Goal: Find specific page/section: Find specific page/section

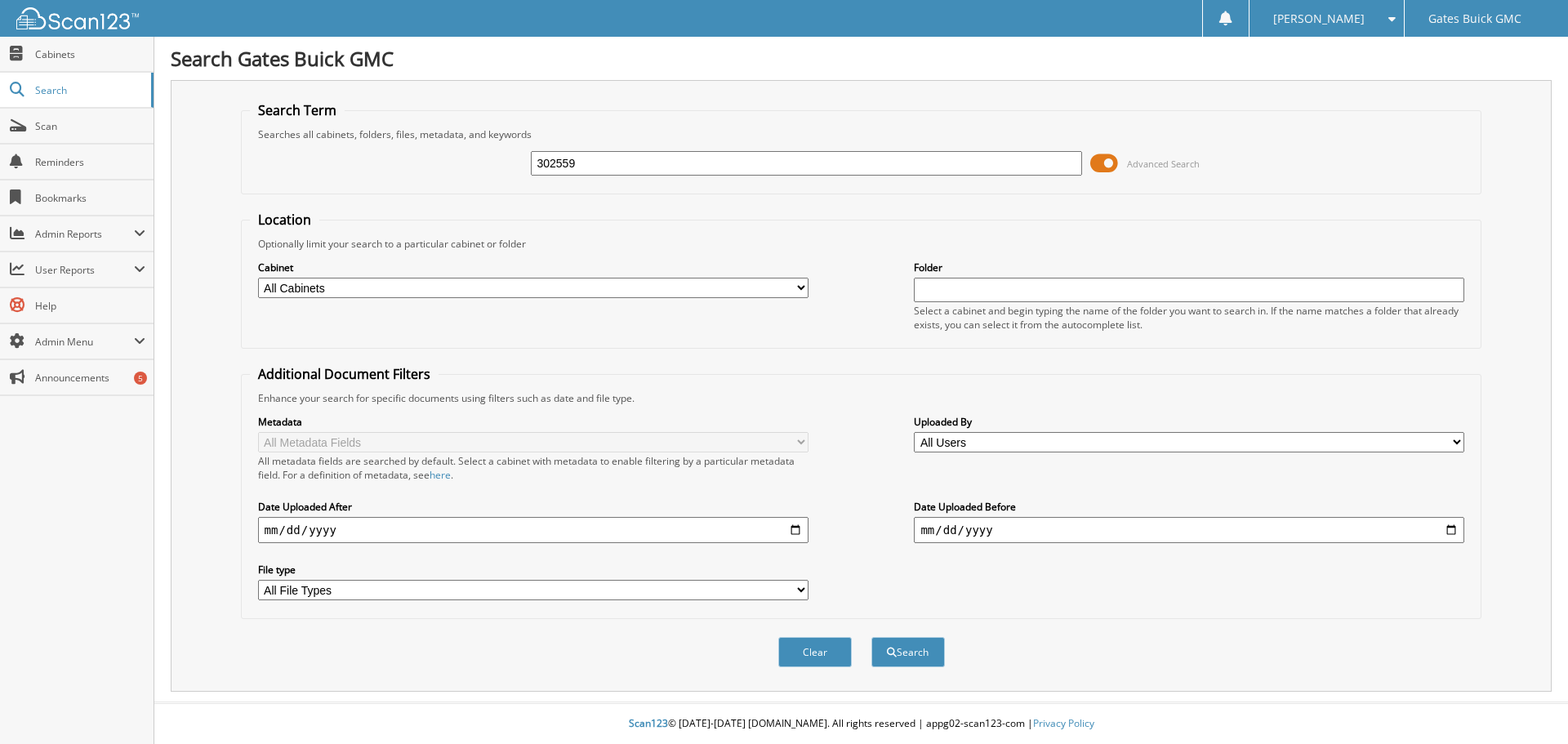
type input "302559"
click at [871, 638] on button "Search" at bounding box center [907, 652] width 73 height 30
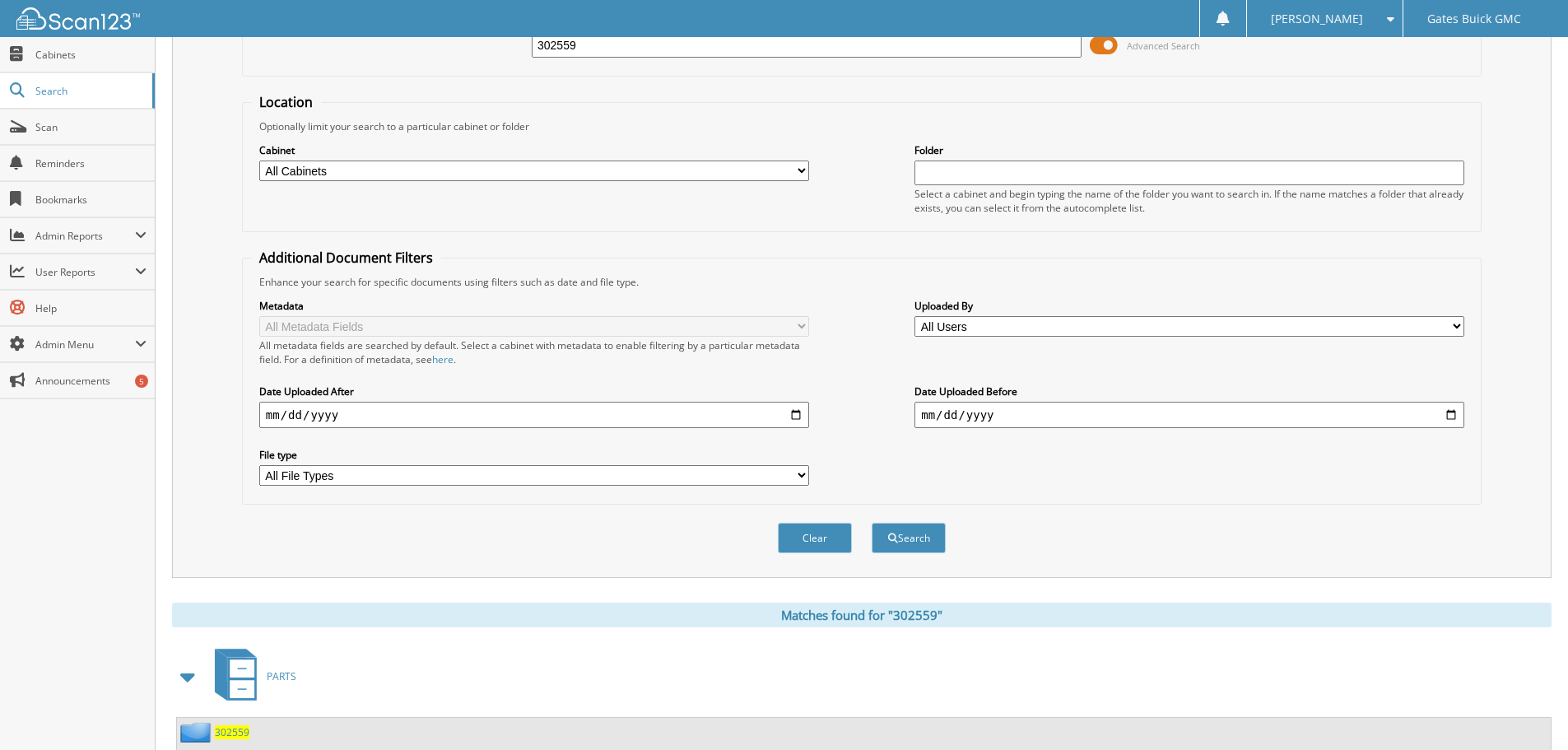
scroll to position [262, 0]
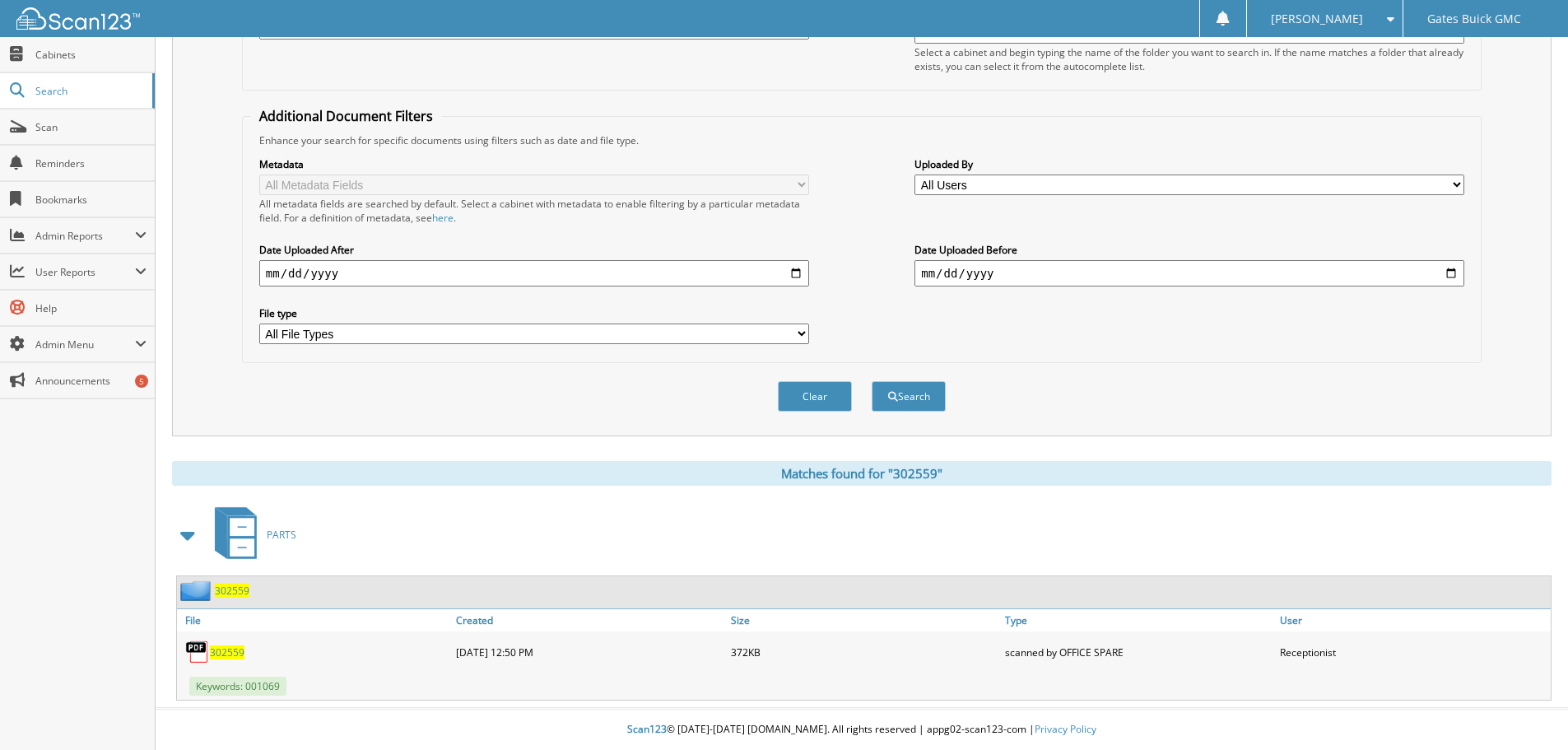
click at [234, 656] on span "302559" at bounding box center [226, 653] width 34 height 14
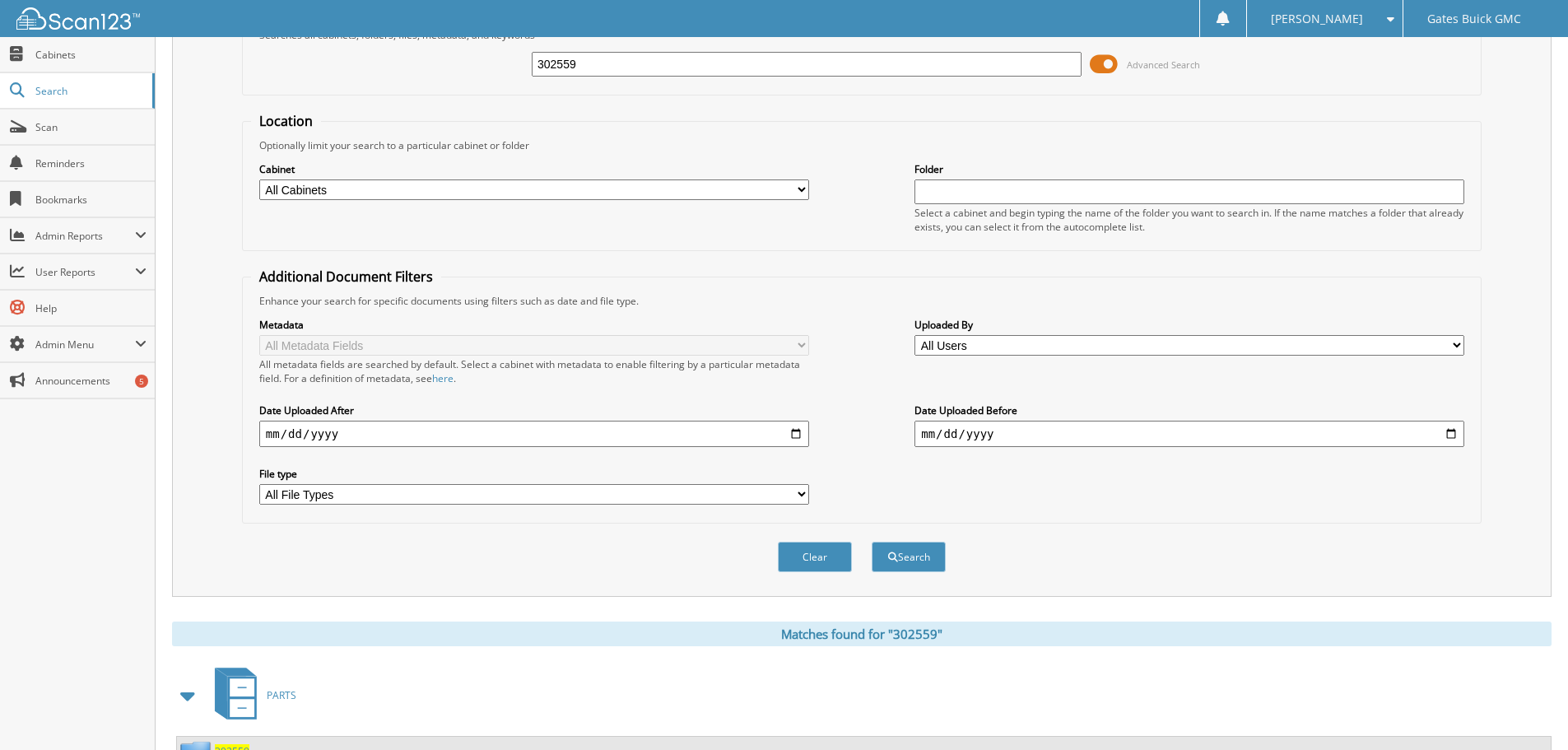
scroll to position [0, 0]
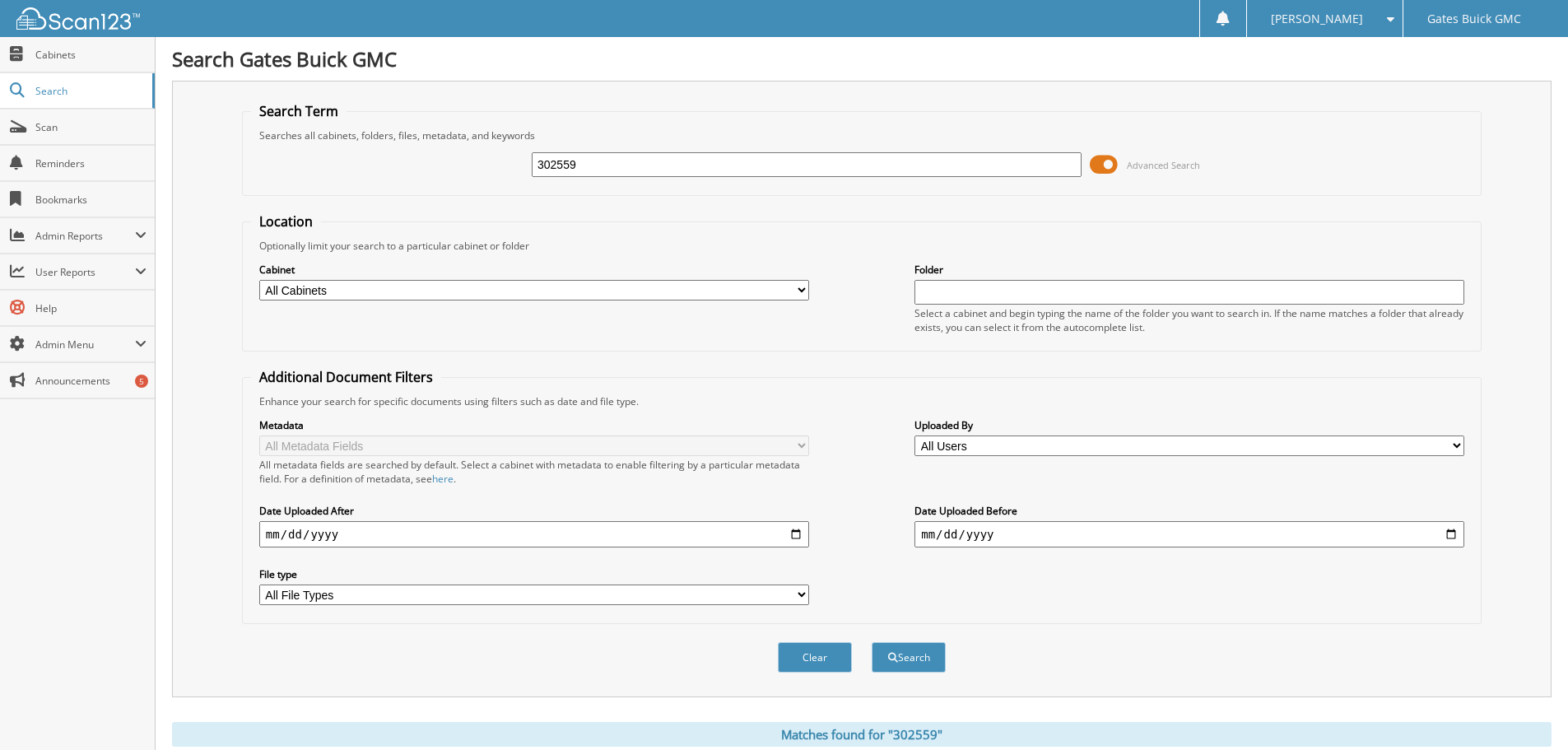
drag, startPoint x: 577, startPoint y: 165, endPoint x: 507, endPoint y: 139, distance: 74.7
click at [513, 151] on div "302559 Advanced Search" at bounding box center [862, 164] width 1222 height 44
type input "294210"
click at [872, 643] on button "Search" at bounding box center [908, 657] width 74 height 31
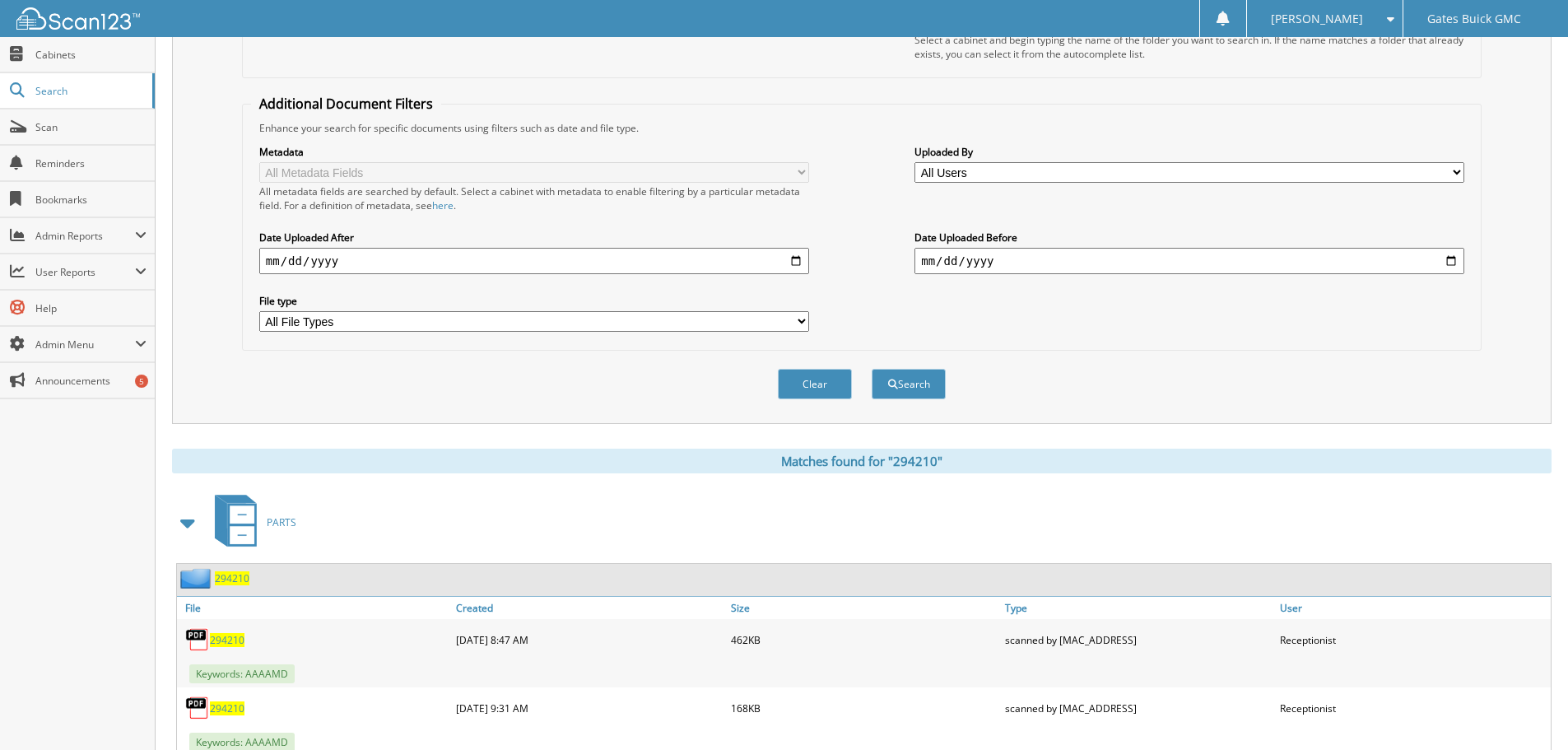
scroll to position [494, 0]
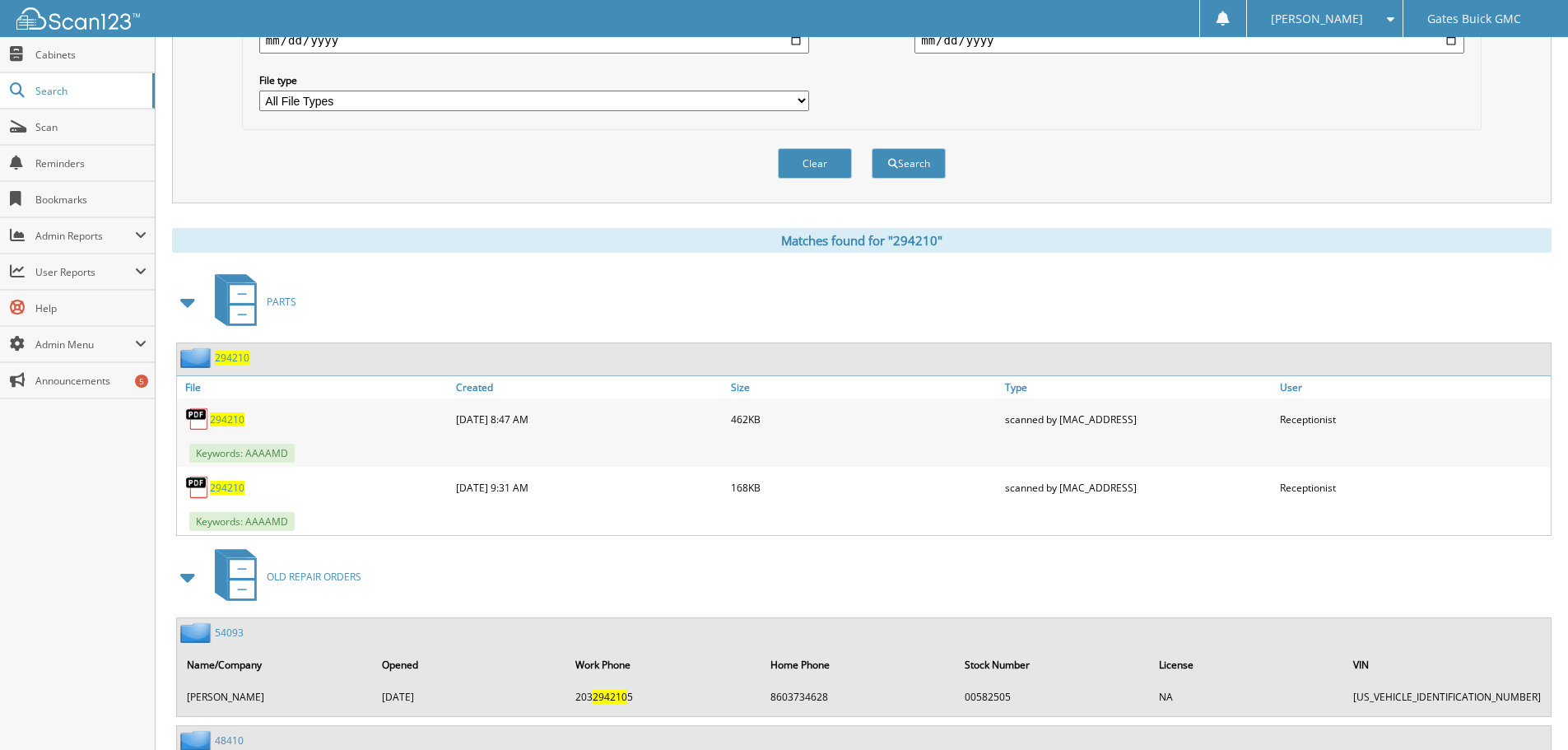
click at [222, 418] on span "294210" at bounding box center [226, 419] width 34 height 14
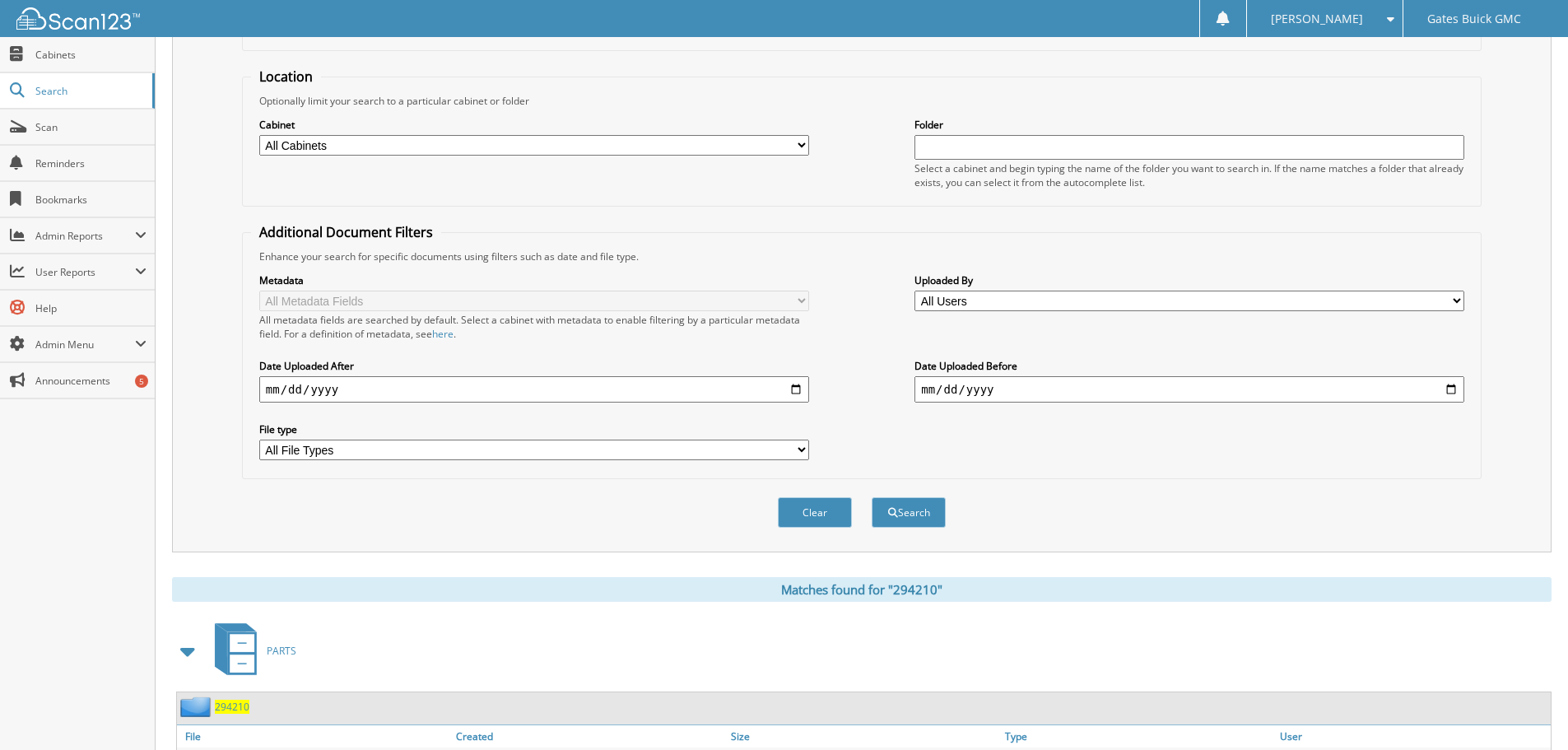
scroll to position [0, 0]
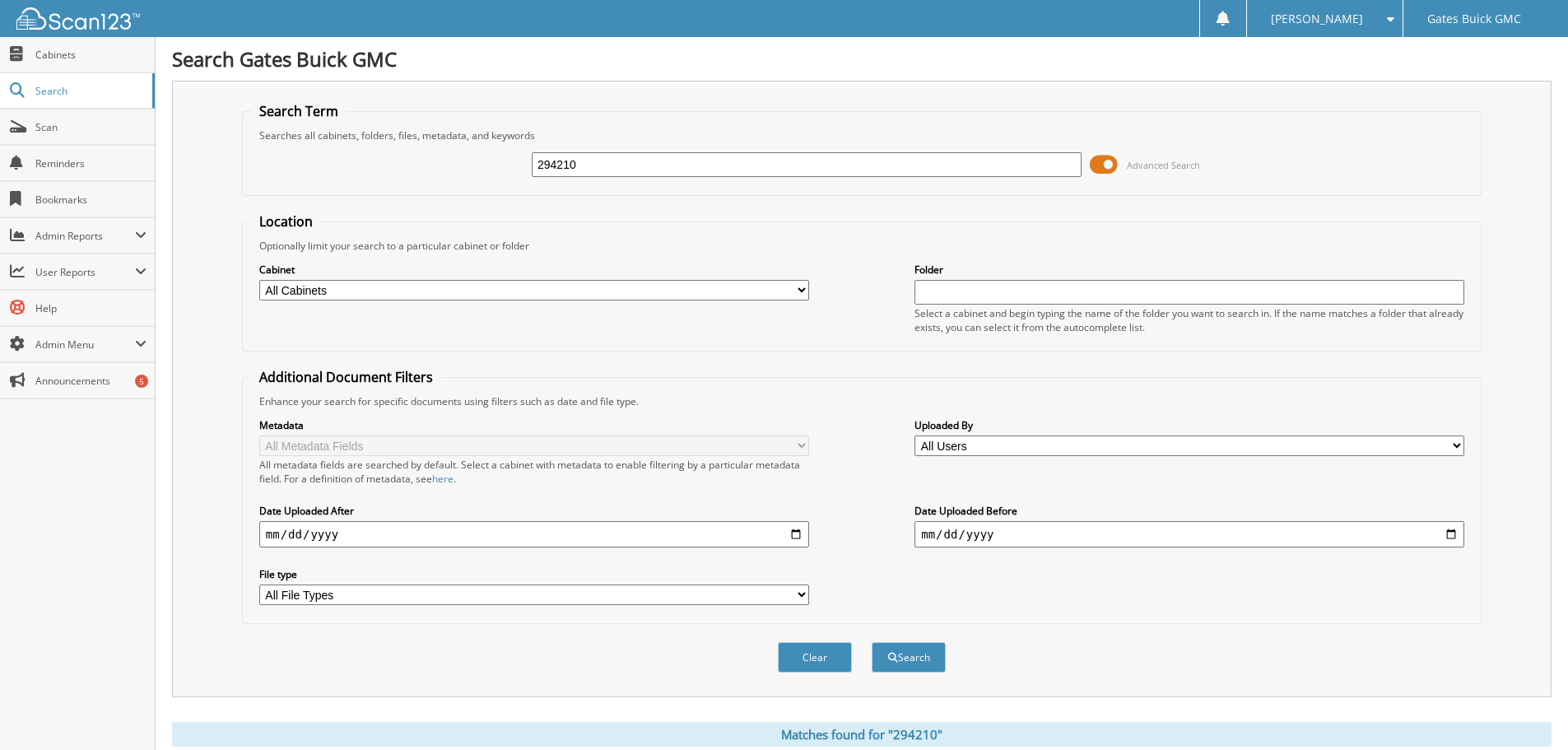
drag, startPoint x: 603, startPoint y: 169, endPoint x: 319, endPoint y: 125, distance: 287.4
click at [321, 125] on fieldset "Search Term Searches all cabinets, folders, files, metadata, and keywords 29421…" at bounding box center [862, 149] width 1239 height 94
type input "301260"
click at [872, 643] on button "Search" at bounding box center [908, 657] width 74 height 31
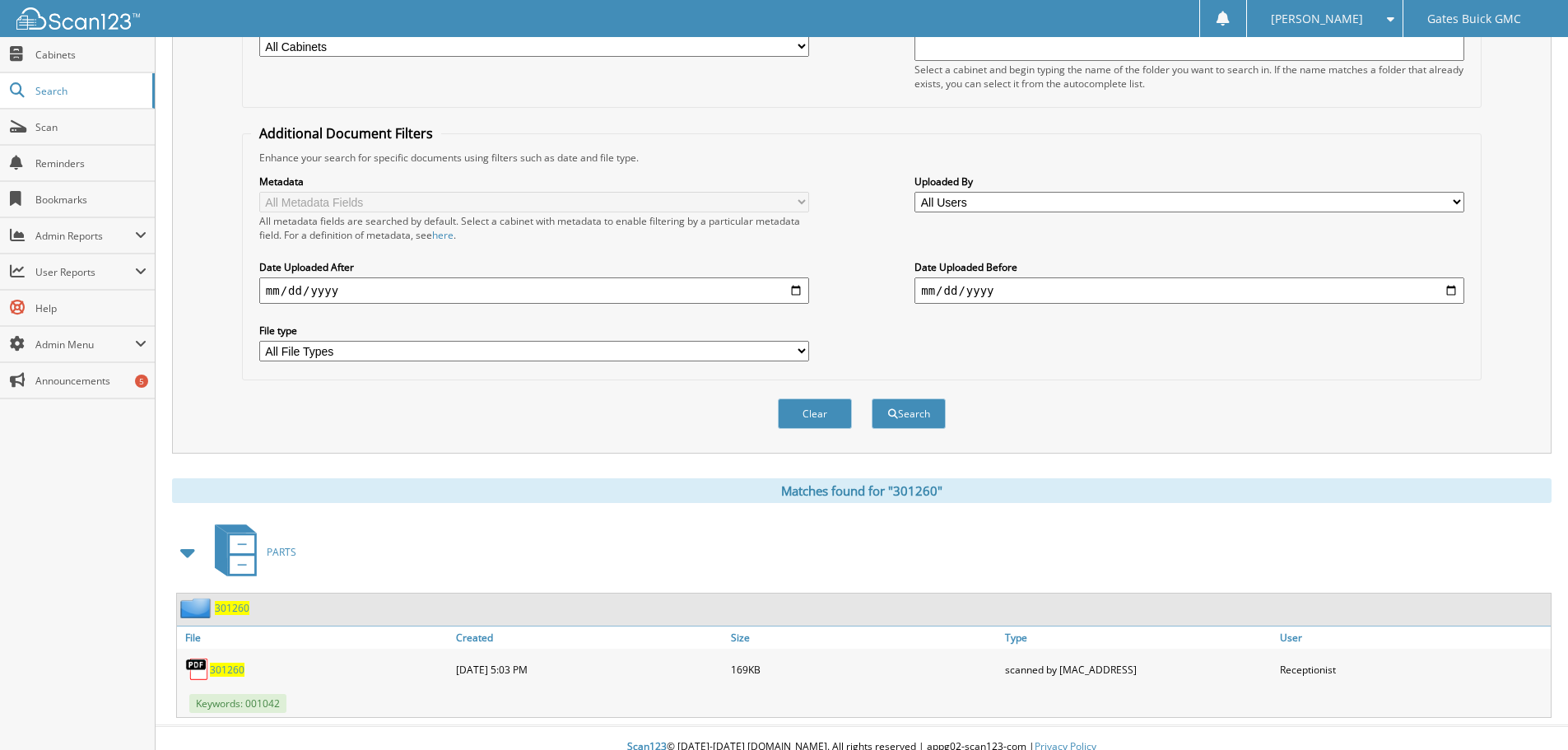
scroll to position [262, 0]
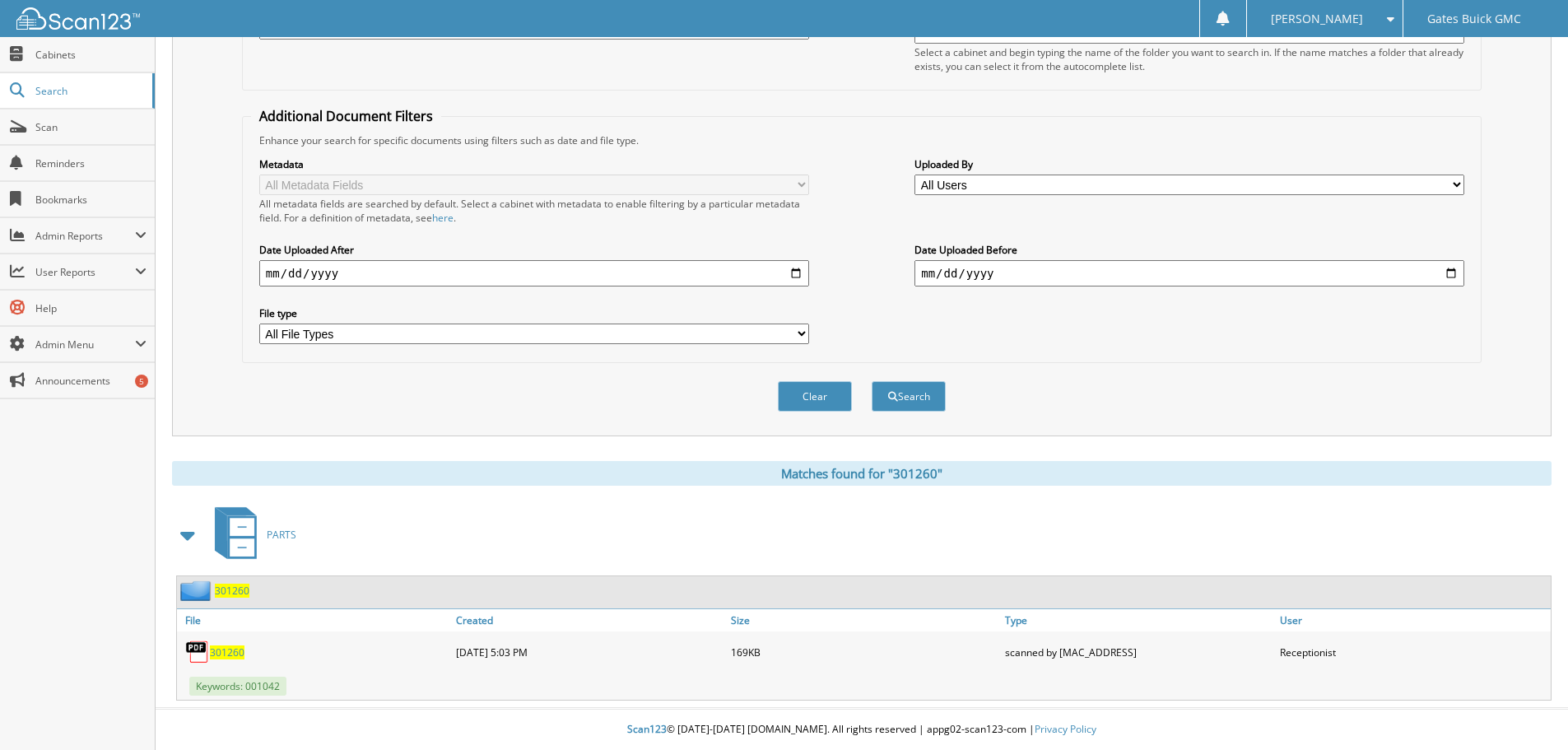
click at [227, 648] on span "301260" at bounding box center [226, 653] width 34 height 14
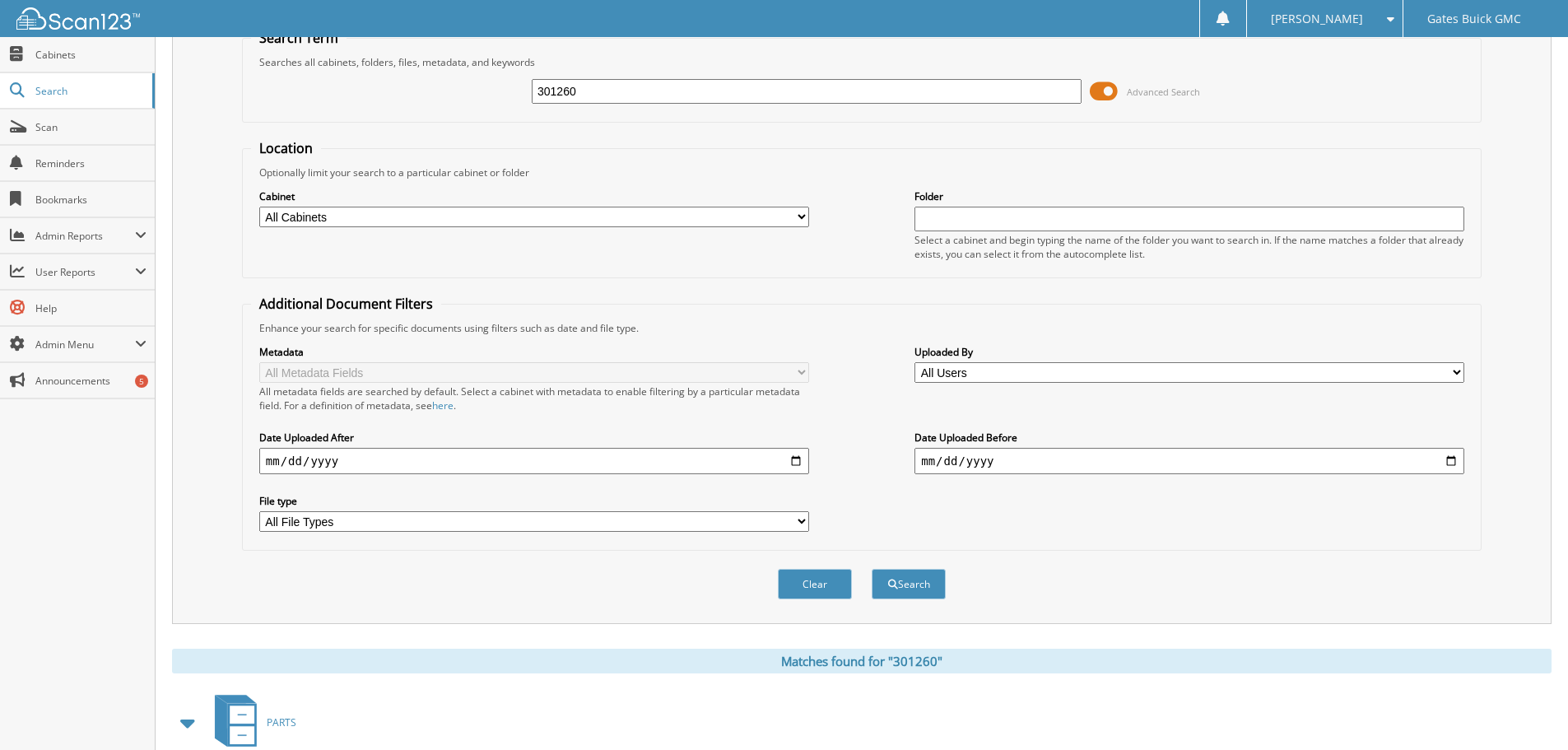
scroll to position [0, 0]
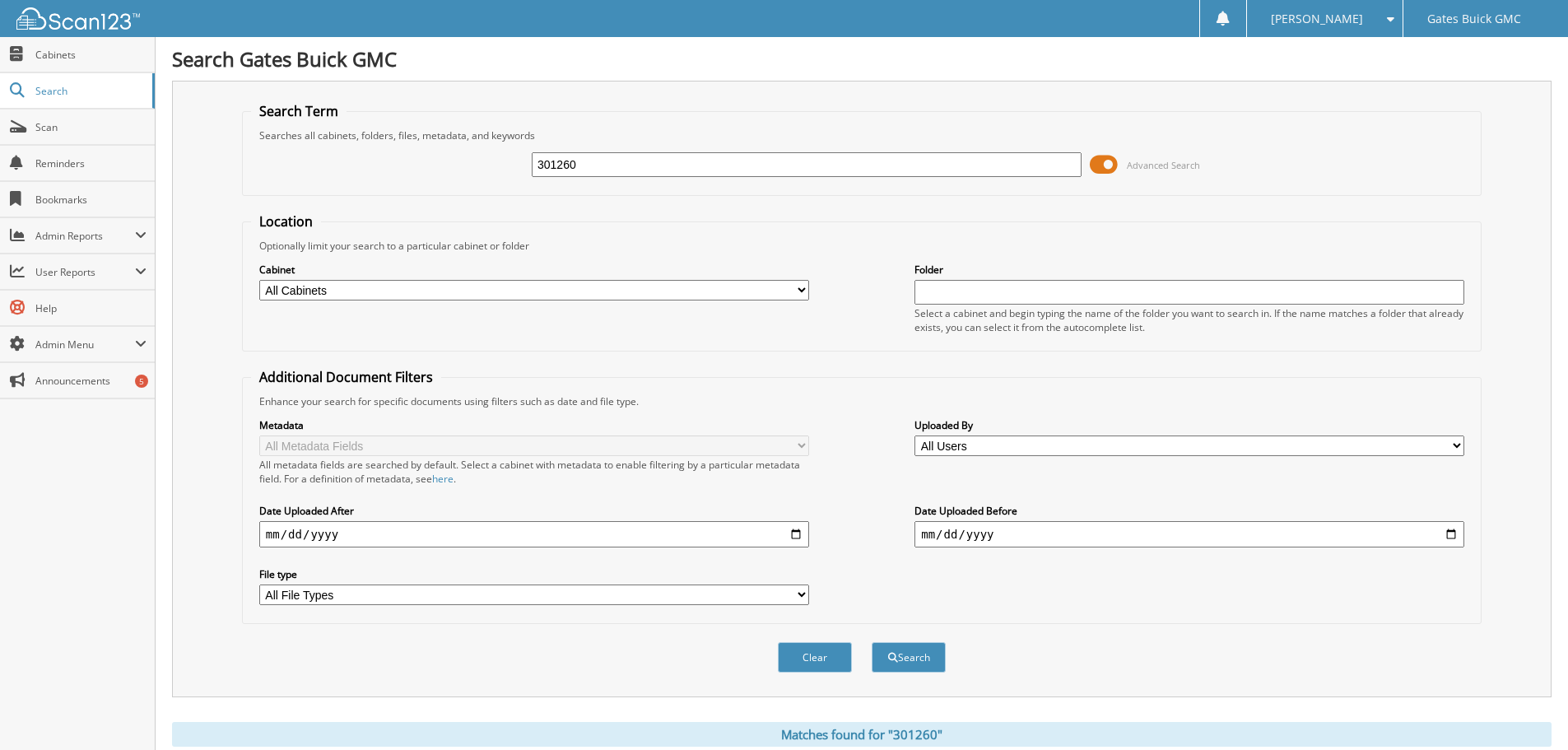
drag, startPoint x: 605, startPoint y: 172, endPoint x: 475, endPoint y: 161, distance: 130.5
click at [475, 161] on div "301260 Advanced Search" at bounding box center [862, 164] width 1222 height 44
type input "."
type input "302559"
click at [872, 643] on button "Search" at bounding box center [908, 657] width 74 height 31
